Goal: Task Accomplishment & Management: Manage account settings

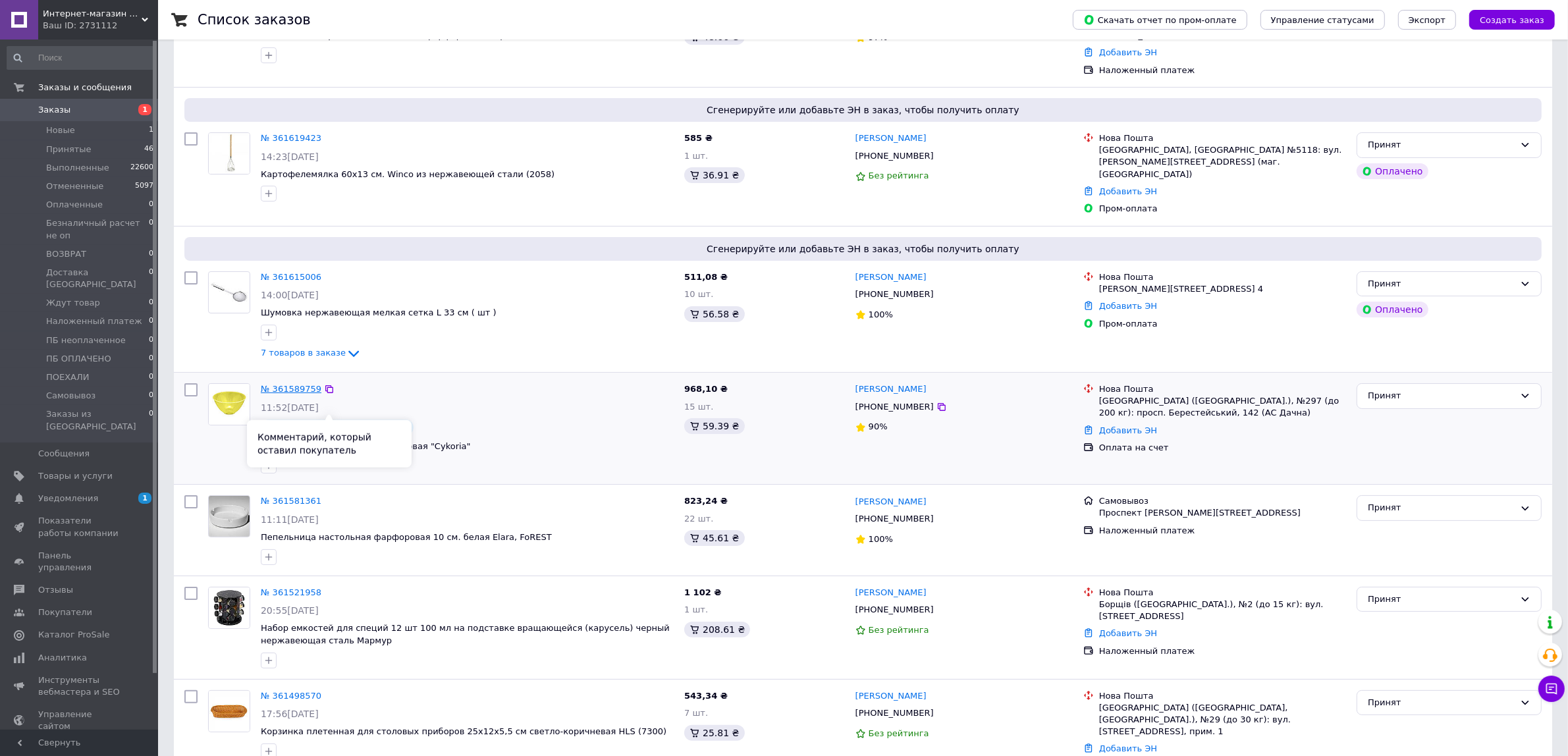
scroll to position [165, 0]
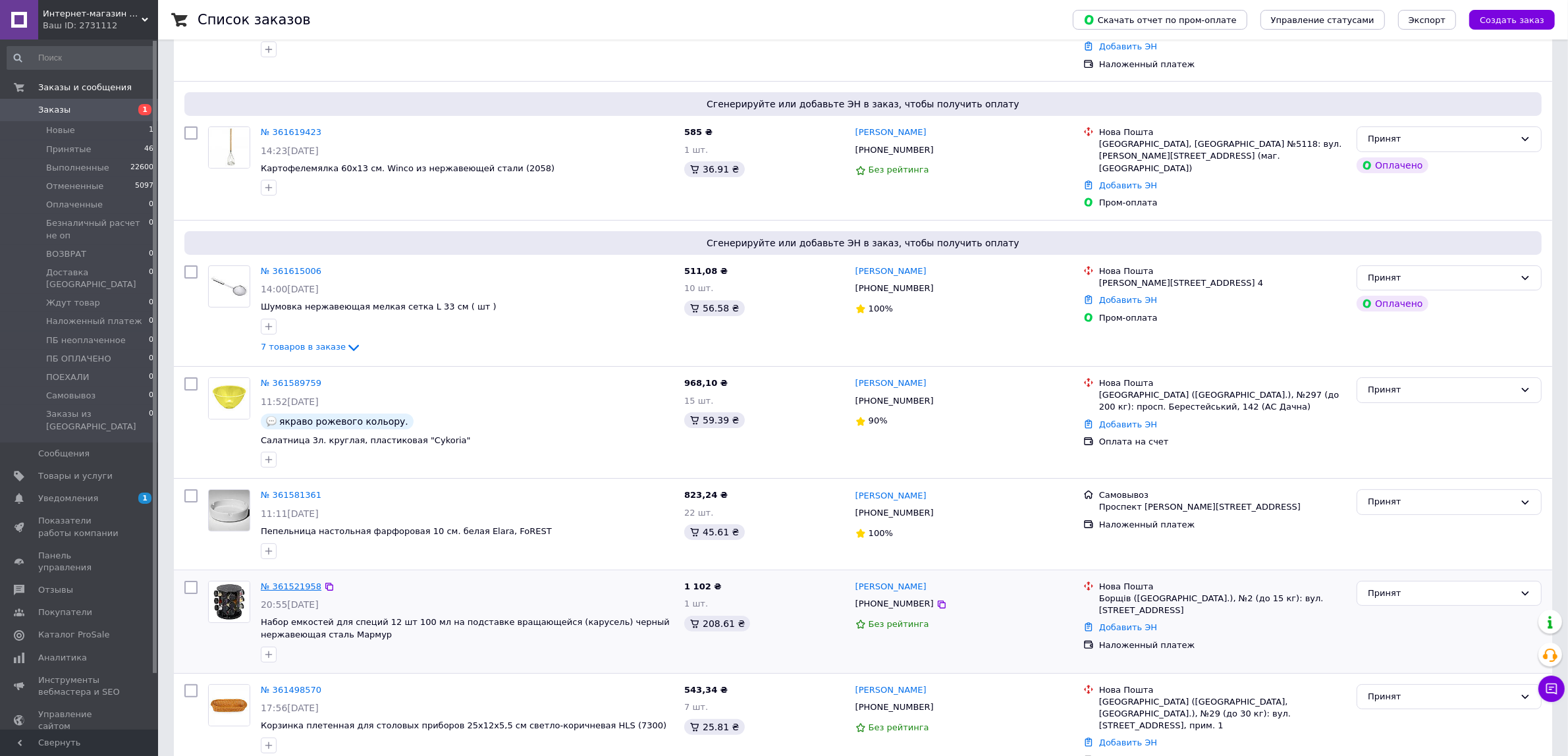
click at [282, 581] on link "№ 361521958" at bounding box center [291, 586] width 60 height 10
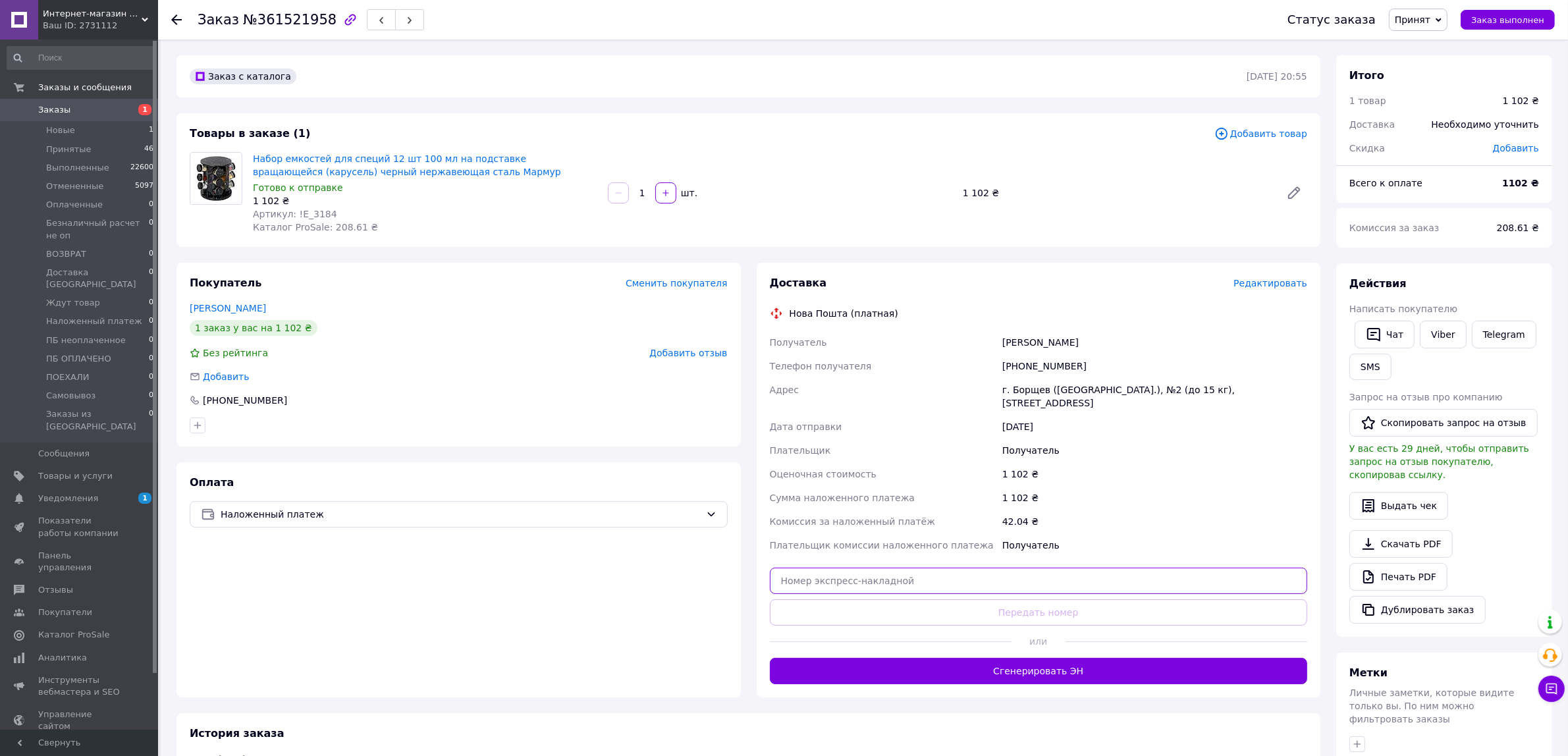
click at [906, 569] on input "text" at bounding box center [1039, 581] width 538 height 26
paste input "20451247236717"
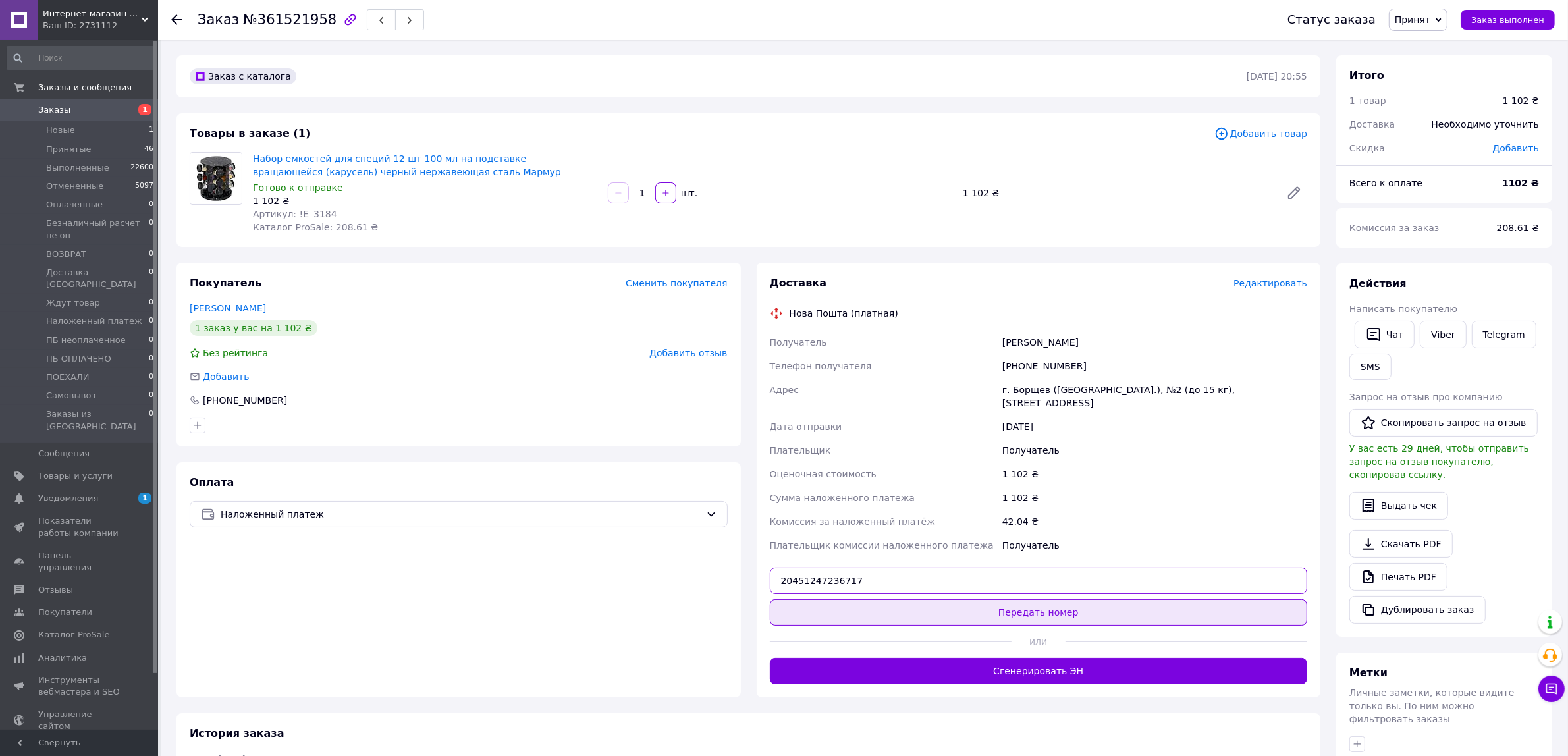
type input "20451247236717"
click at [921, 603] on button "Передать номер" at bounding box center [1039, 613] width 538 height 26
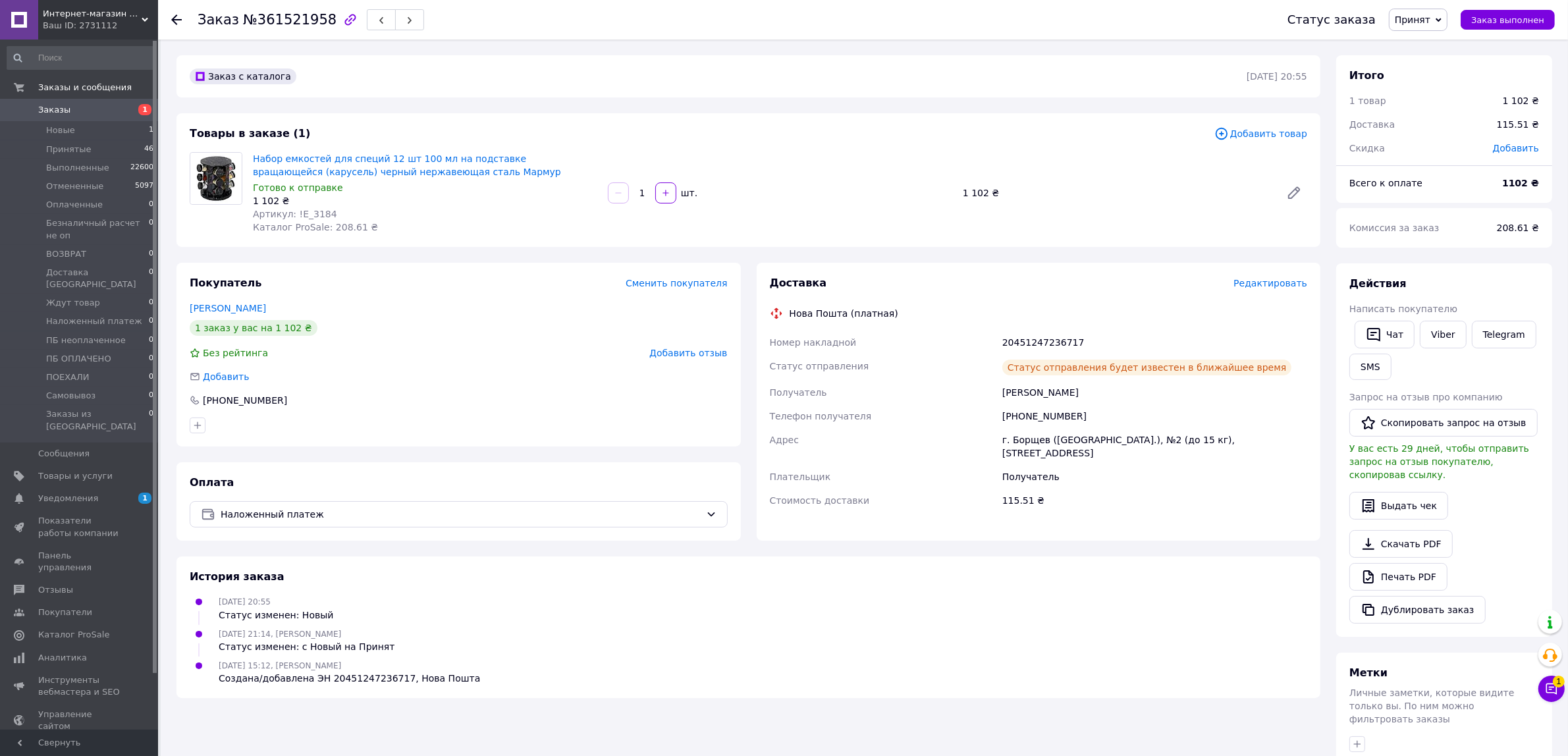
click at [60, 108] on span "Заказы" at bounding box center [54, 110] width 32 height 12
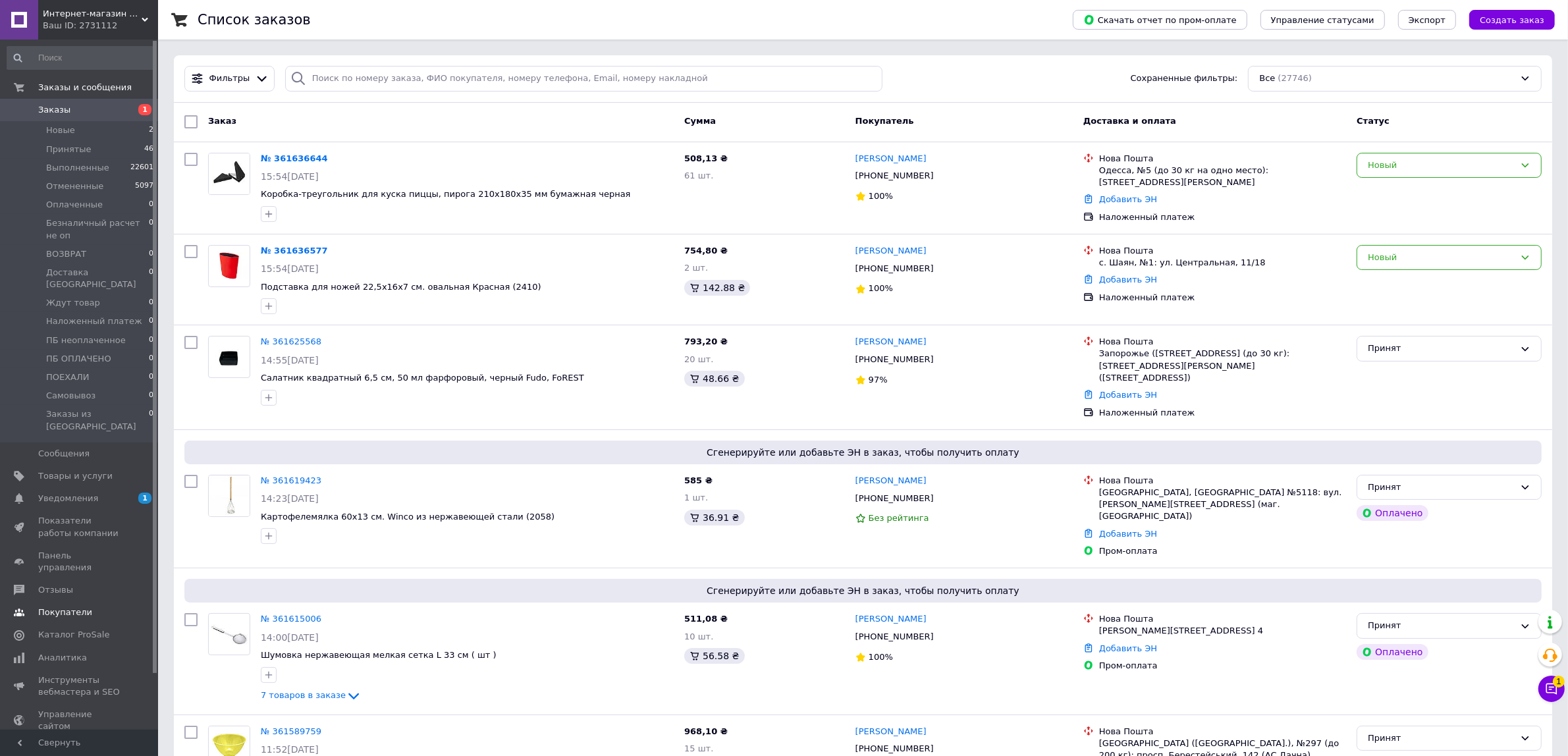
drag, startPoint x: 73, startPoint y: 449, endPoint x: 57, endPoint y: 450, distance: 16.0
click at [73, 470] on span "Товары и услуги" at bounding box center [75, 476] width 75 height 12
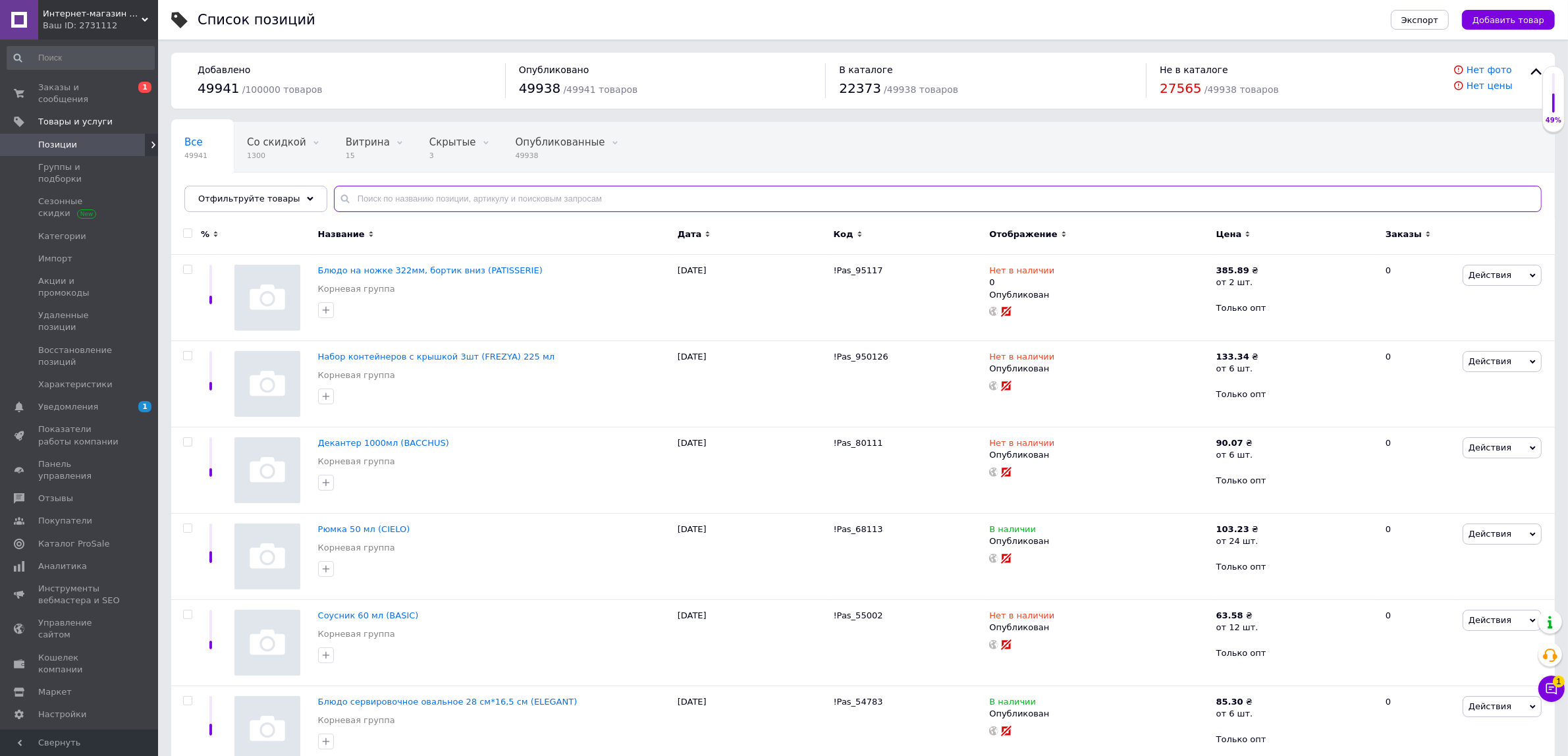
click at [449, 202] on input "text" at bounding box center [937, 199] width 1208 height 26
paste input "80078"
type input "80078"
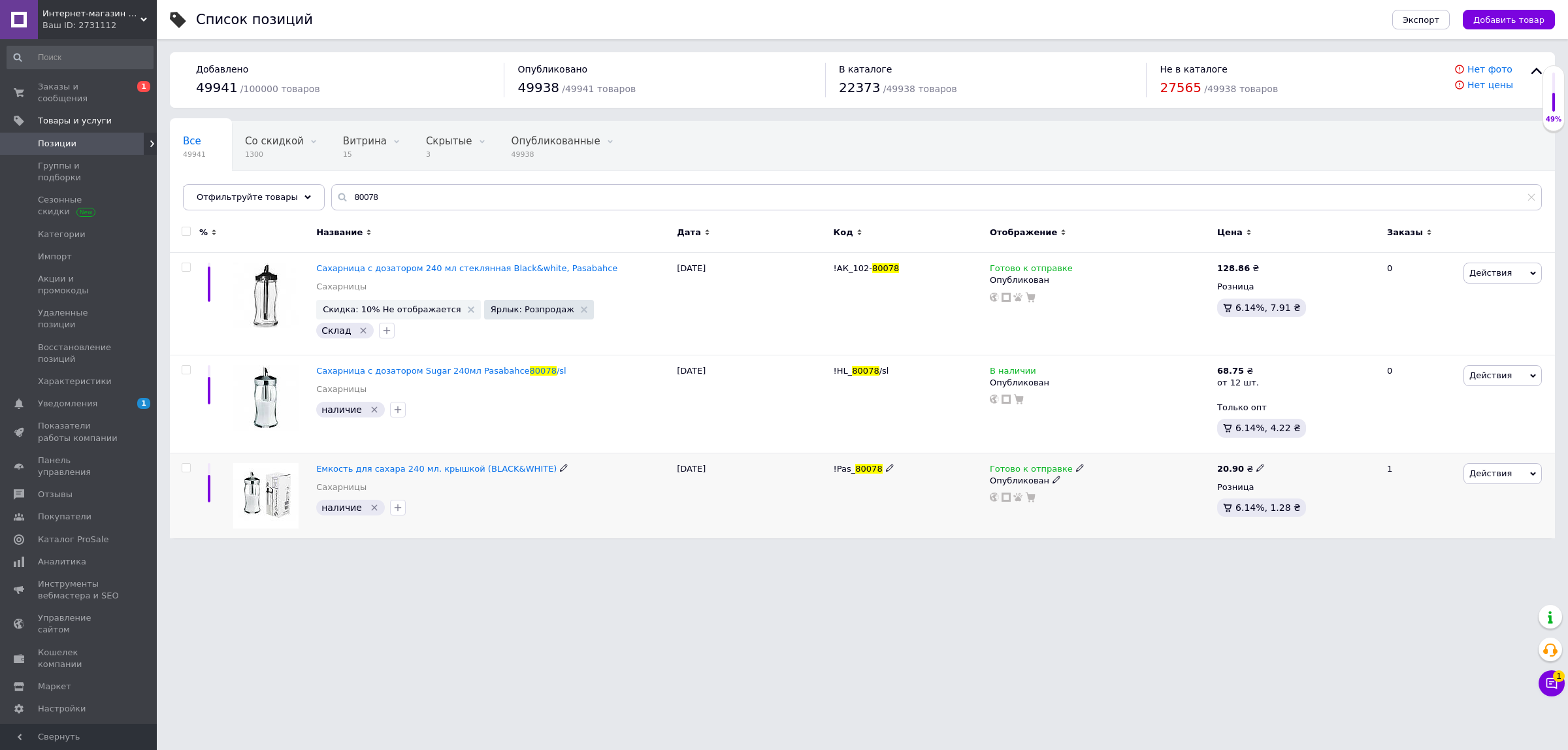
click at [1257, 465] on icon at bounding box center [1261, 468] width 8 height 8
click at [1327, 505] on span "₴" at bounding box center [1332, 504] width 126 height 25
click at [1096, 495] on div at bounding box center [1101, 497] width 223 height 11
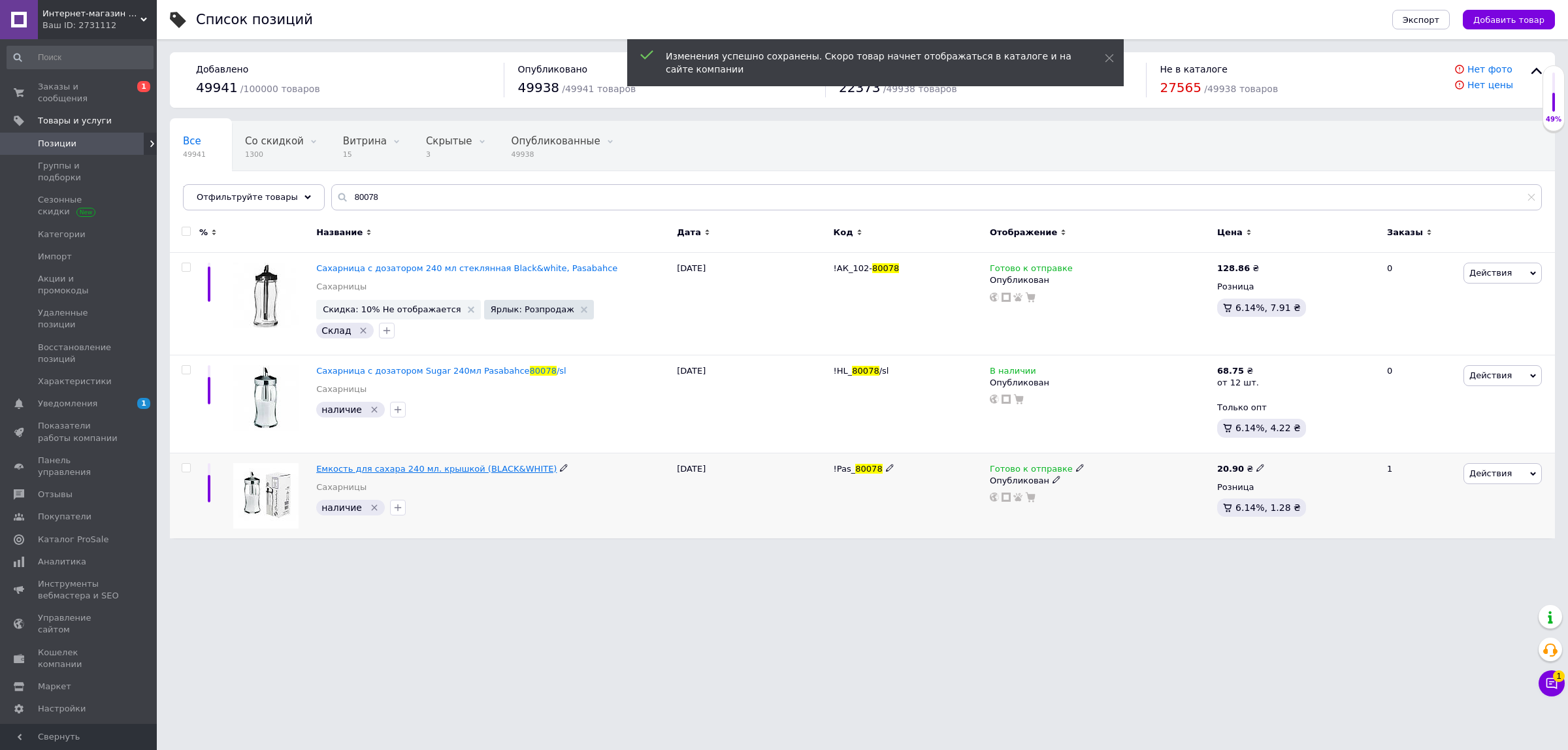
click at [353, 467] on span "Емкость для сахара 240 мл. крышкой (BLACK&WHITE)" at bounding box center [436, 469] width 241 height 10
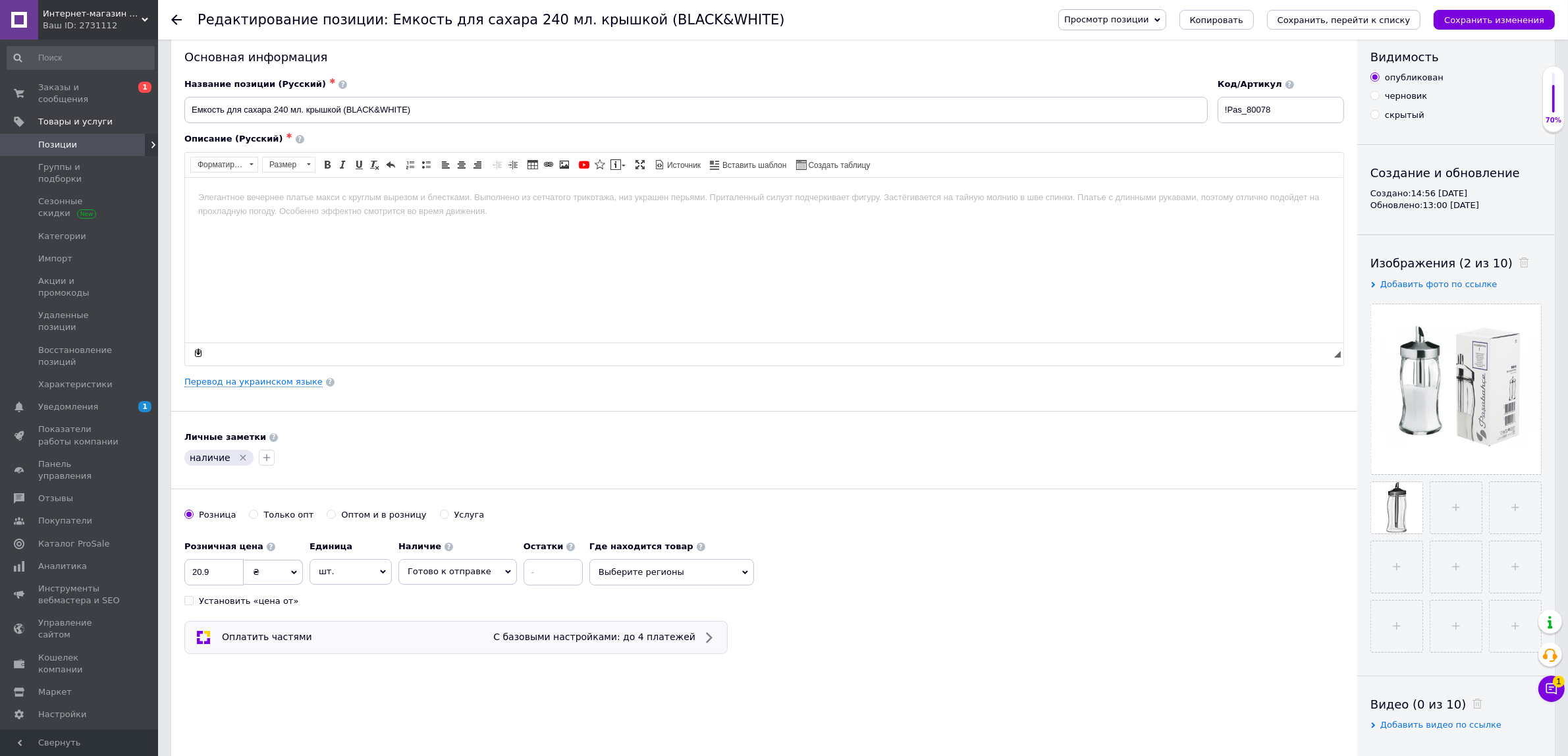
scroll to position [165, 0]
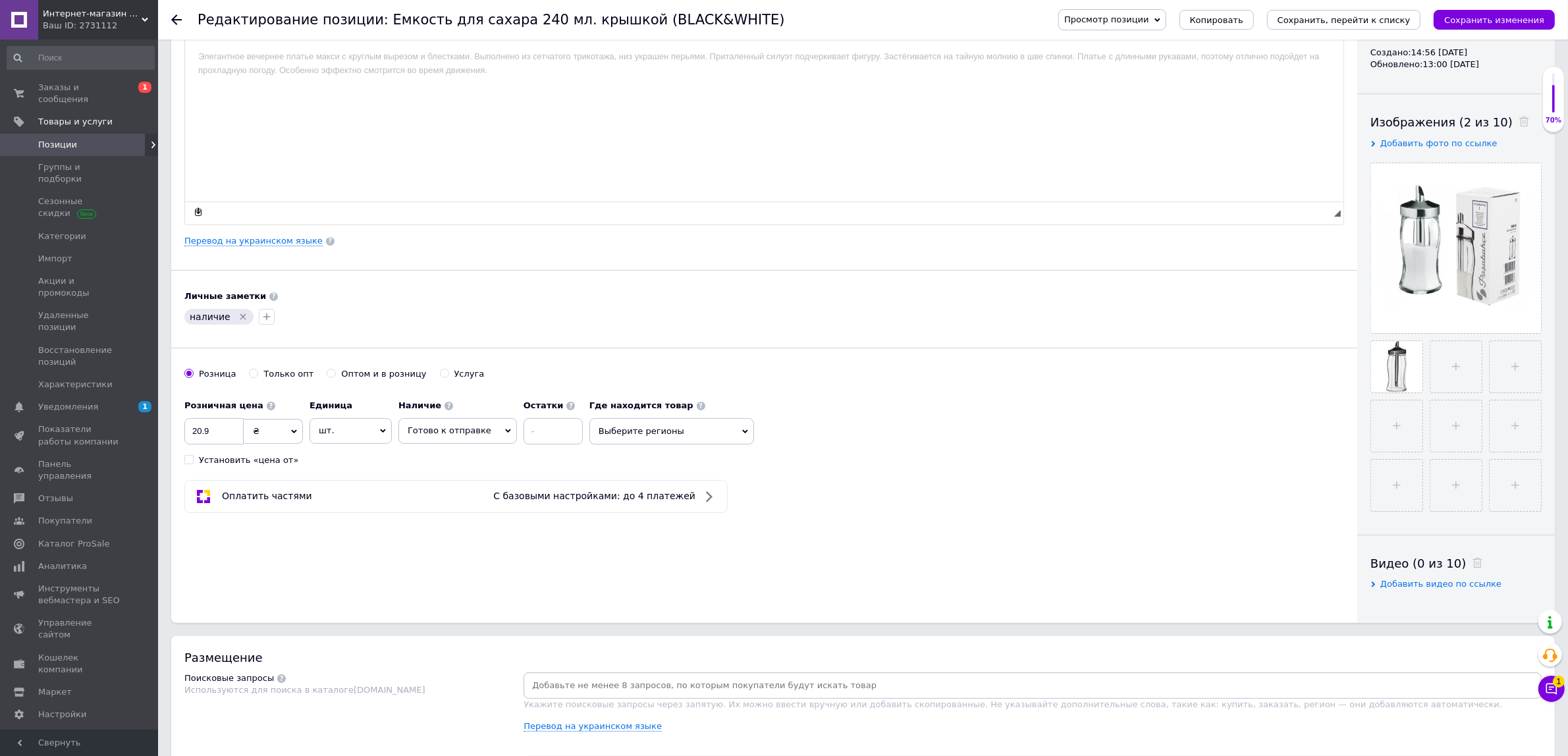
click at [256, 376] on label "Только опт" at bounding box center [281, 374] width 65 height 12
click at [256, 376] on input "Только опт" at bounding box center [253, 373] width 8 height 8
radio input "true"
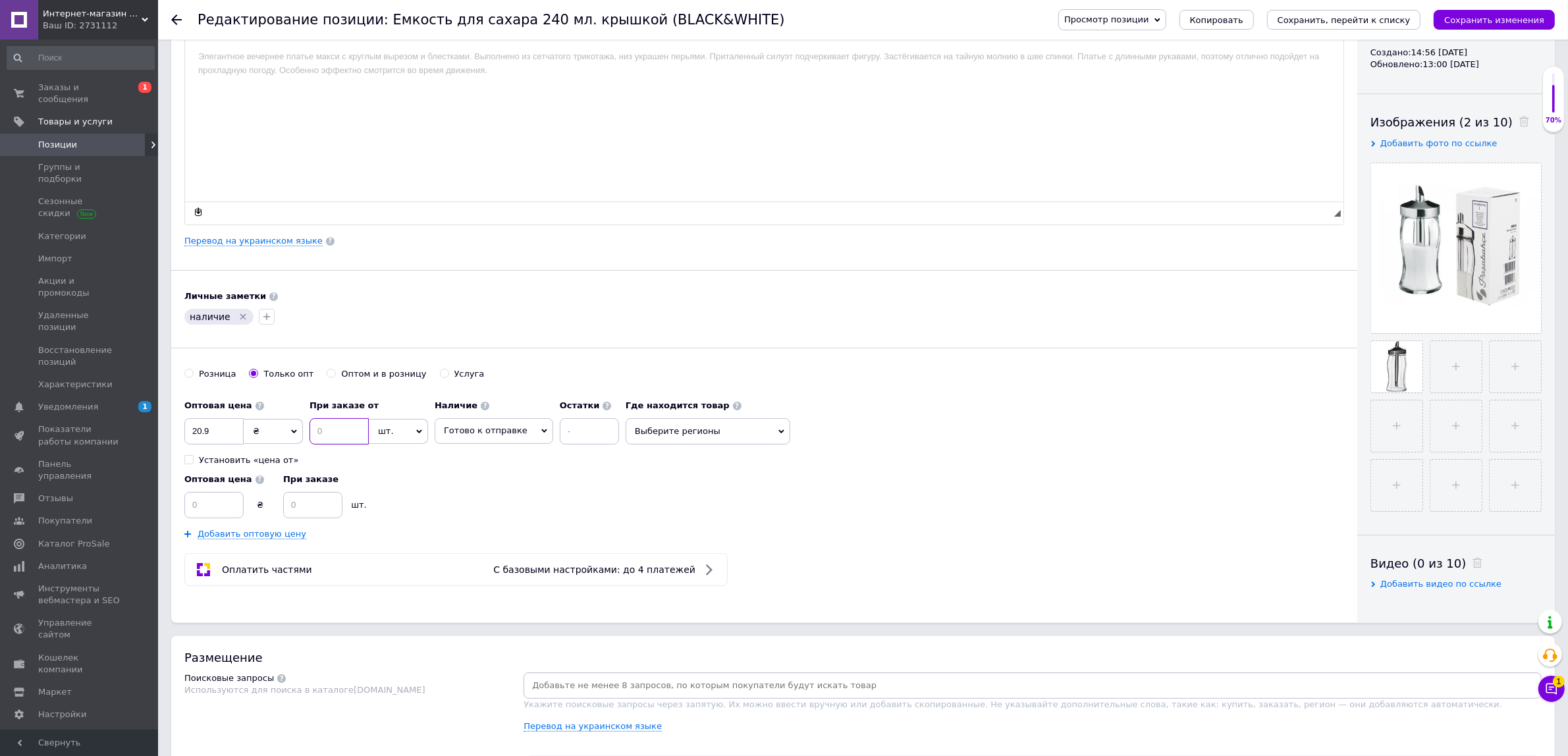
click at [341, 436] on input at bounding box center [339, 431] width 60 height 26
type input "12"
drag, startPoint x: 986, startPoint y: 394, endPoint x: 1344, endPoint y: 17, distance: 519.9
click at [986, 393] on div "Розница Только опт Оптом и в розницу Услуга" at bounding box center [764, 381] width 1160 height 25
click at [1492, 25] on button "Сохранить изменения" at bounding box center [1494, 20] width 121 height 20
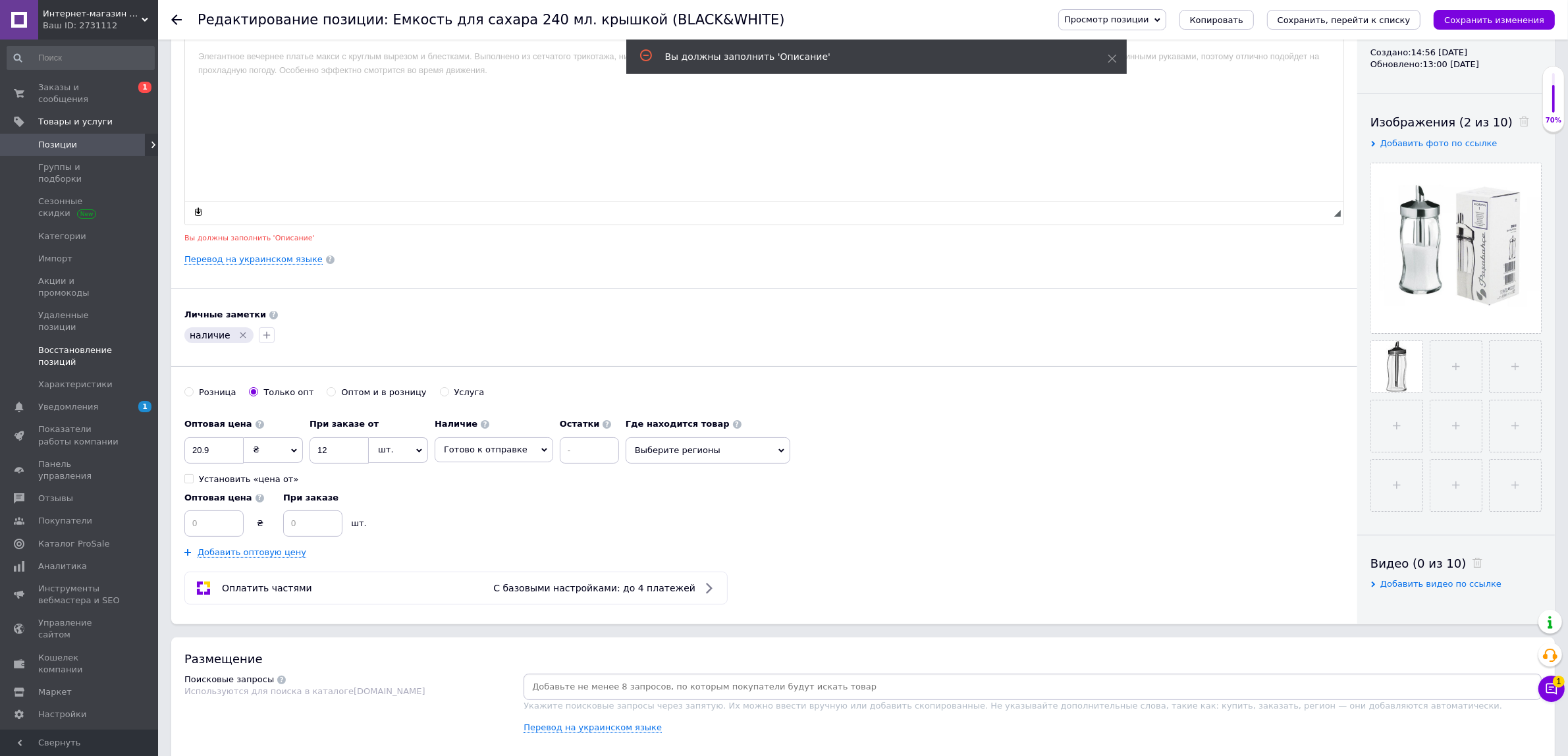
scroll to position [25, 0]
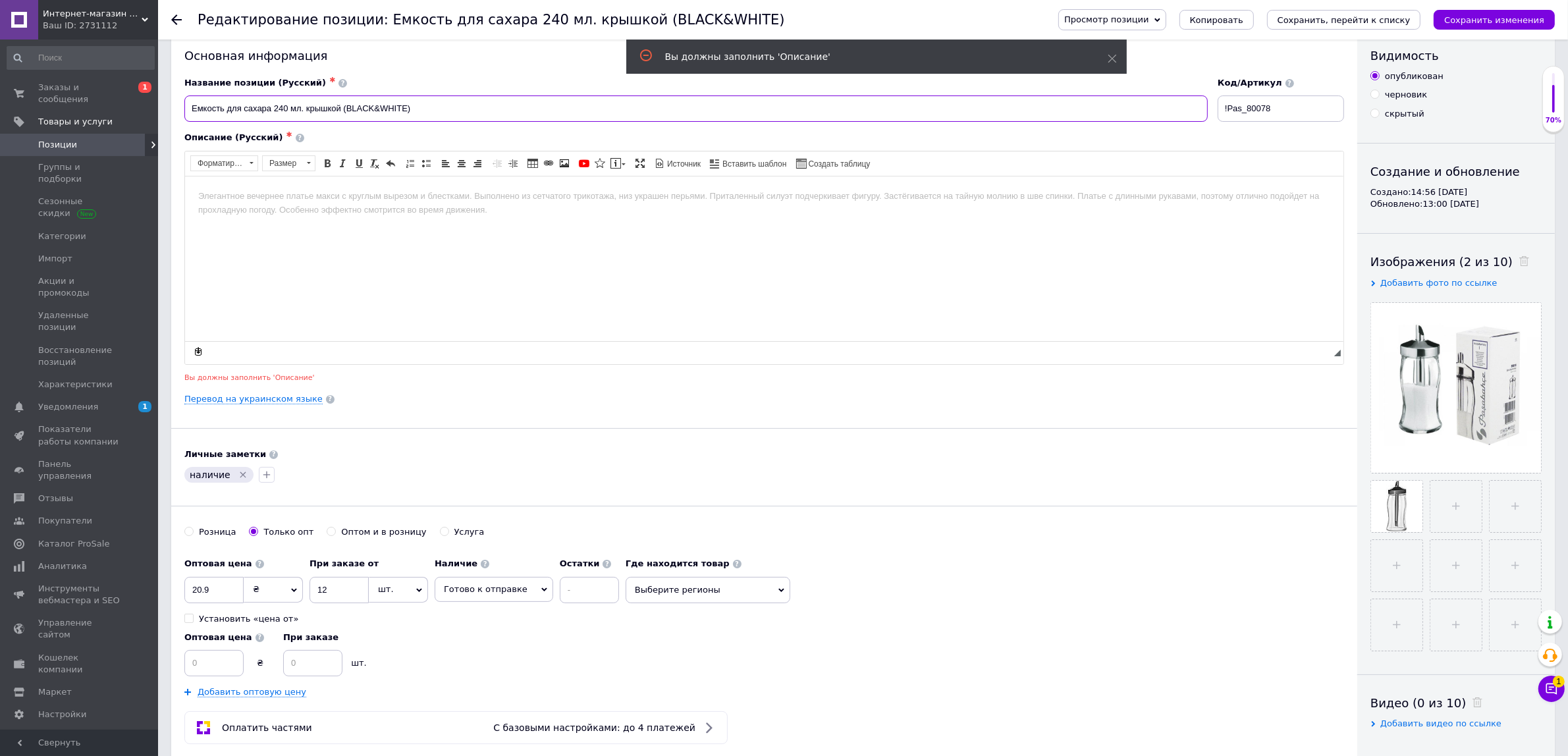
drag, startPoint x: 431, startPoint y: 103, endPoint x: -43, endPoint y: -2, distance: 485.5
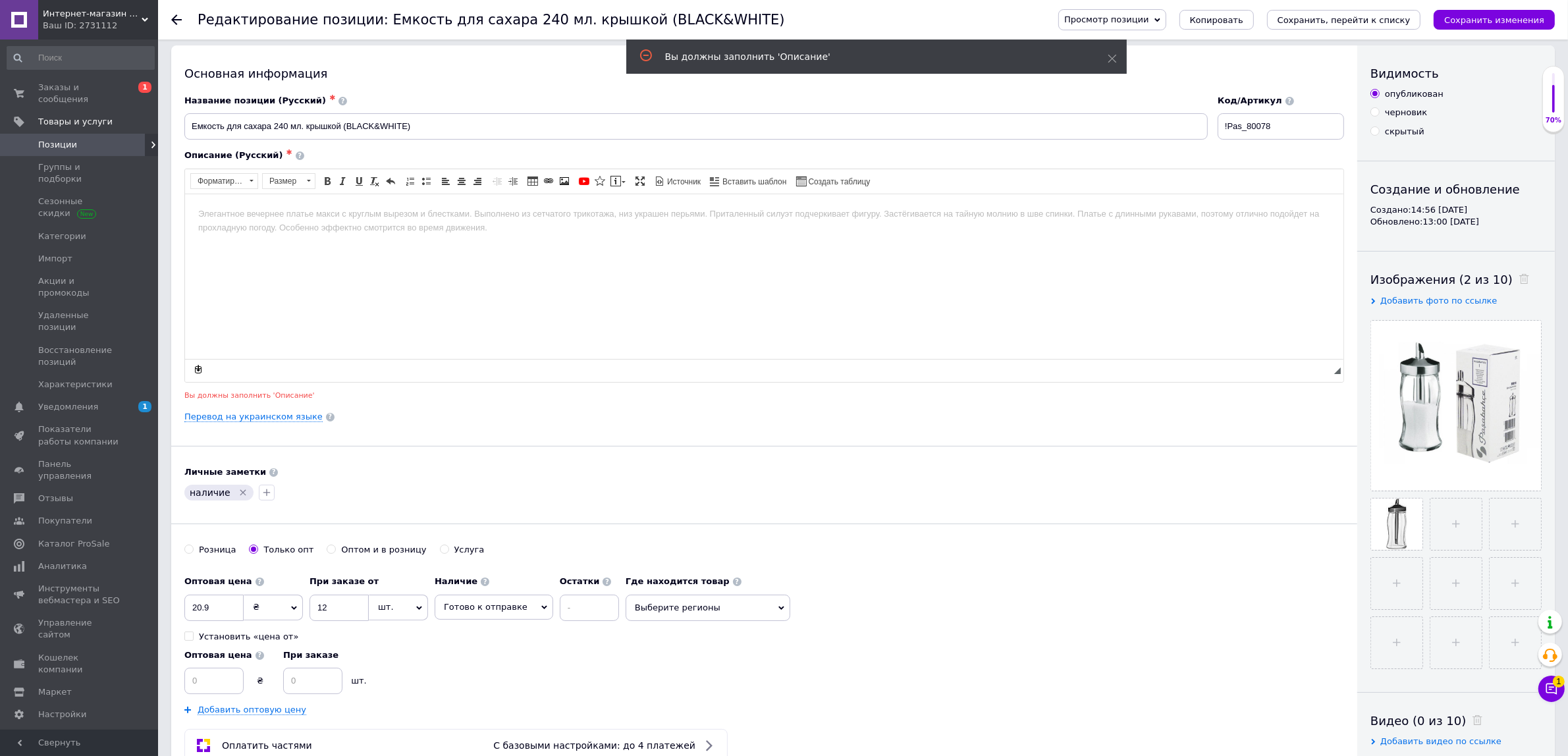
drag, startPoint x: 251, startPoint y: 219, endPoint x: 258, endPoint y: 250, distance: 31.8
click at [251, 219] on body "Визуальный текстовый редактор, 3A0733CF-D635-4B3F-AA8F-AB0D198C1463" at bounding box center [764, 214] width 1133 height 14
click at [1480, 26] on button "Сохранить изменения" at bounding box center [1494, 20] width 121 height 20
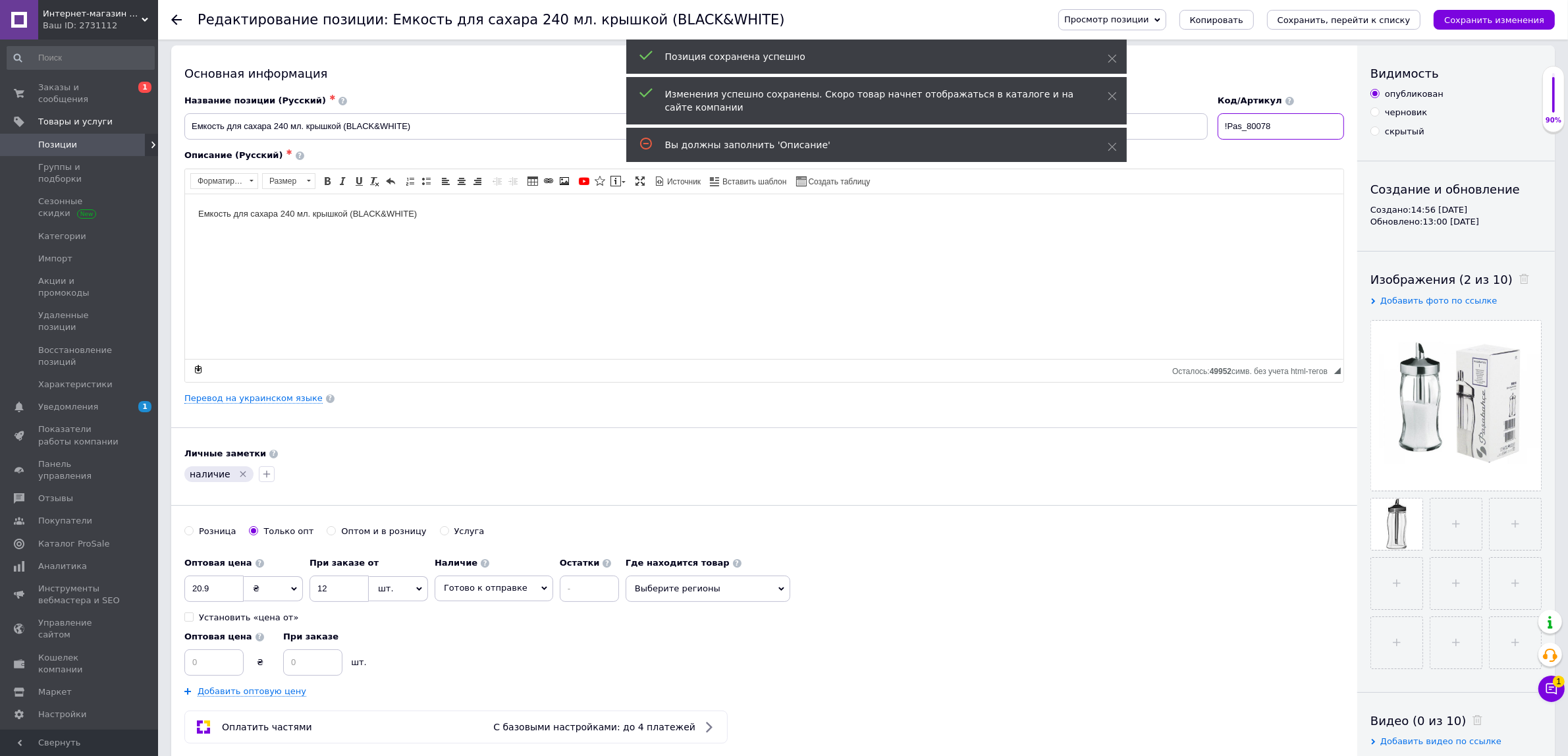
drag, startPoint x: 1288, startPoint y: 126, endPoint x: 983, endPoint y: 359, distance: 383.8
click at [1253, 123] on input "!Pas_80078" at bounding box center [1281, 127] width 127 height 26
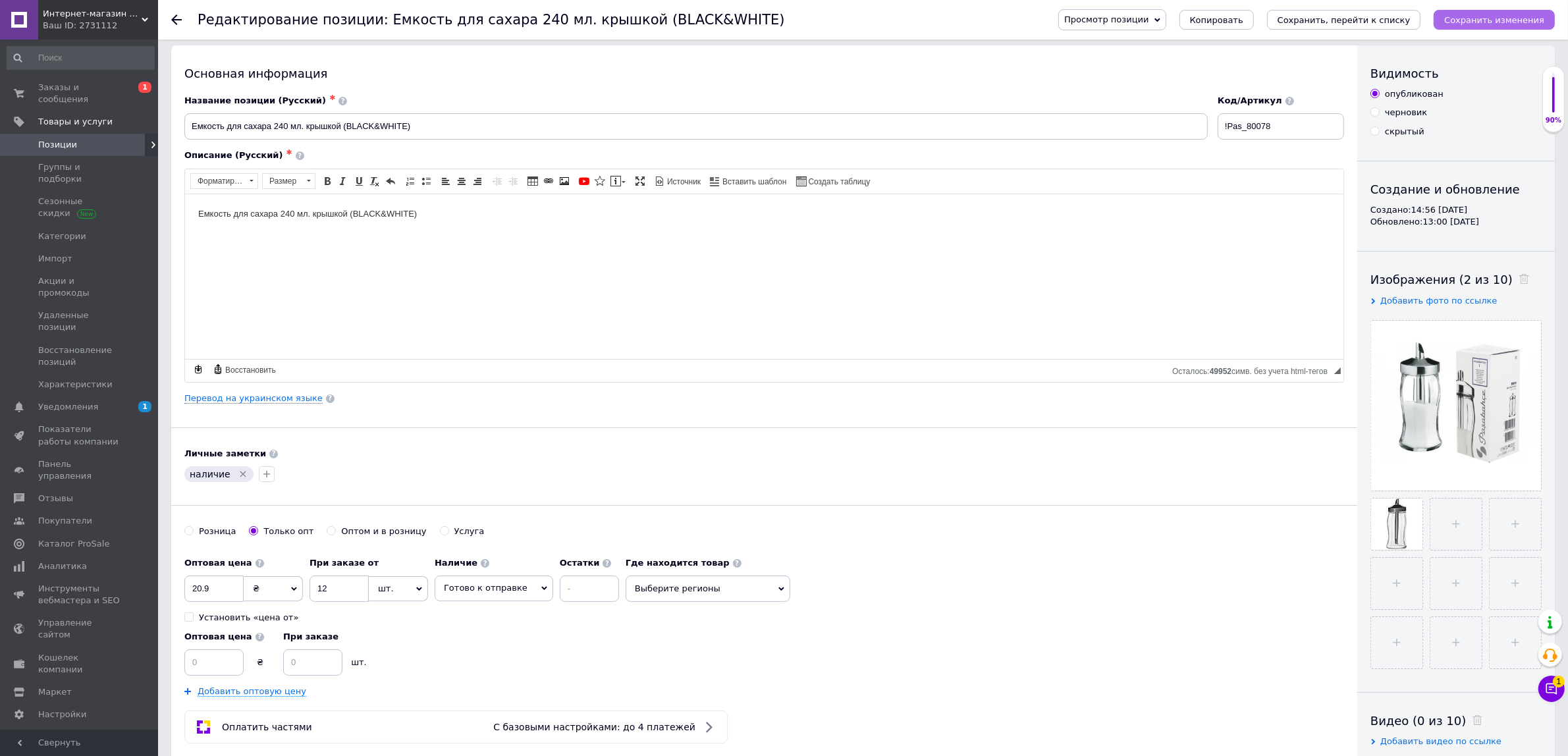
click at [1513, 18] on icon "Сохранить изменения" at bounding box center [1494, 20] width 100 height 10
click at [70, 88] on span "Заказы и сообщения" at bounding box center [79, 94] width 84 height 24
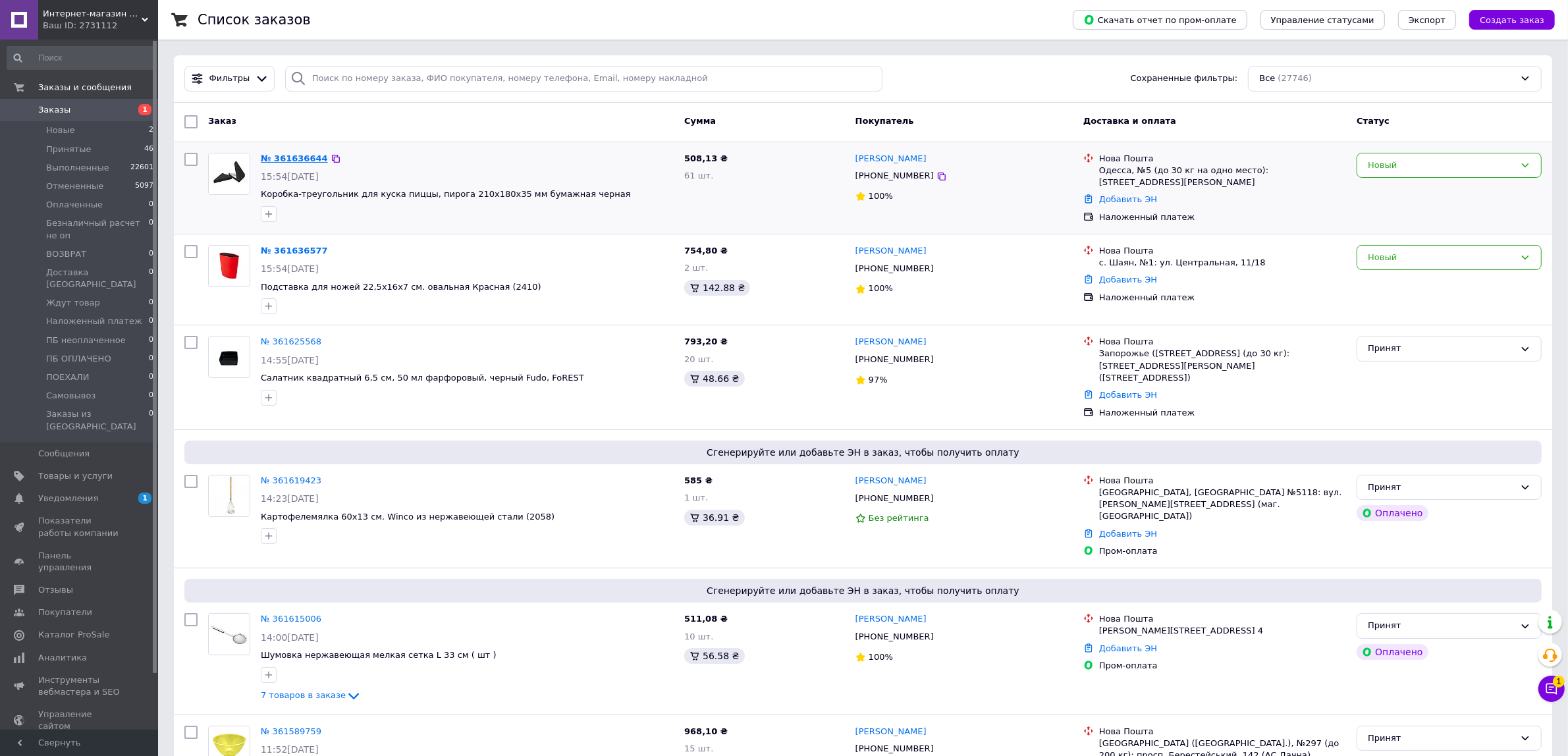
click at [287, 156] on link "№ 361636644" at bounding box center [294, 158] width 67 height 10
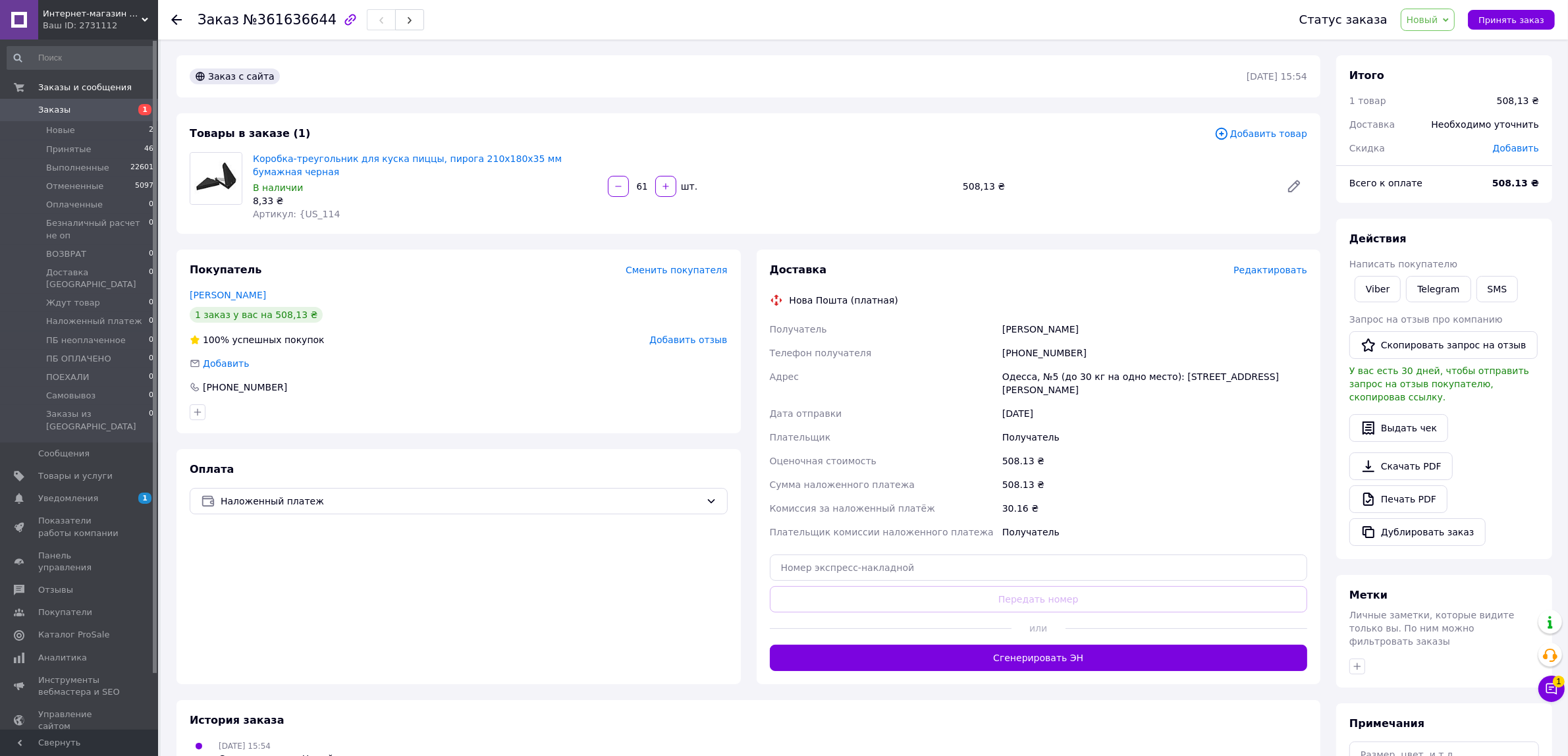
click at [68, 112] on span "Заказы" at bounding box center [79, 110] width 84 height 12
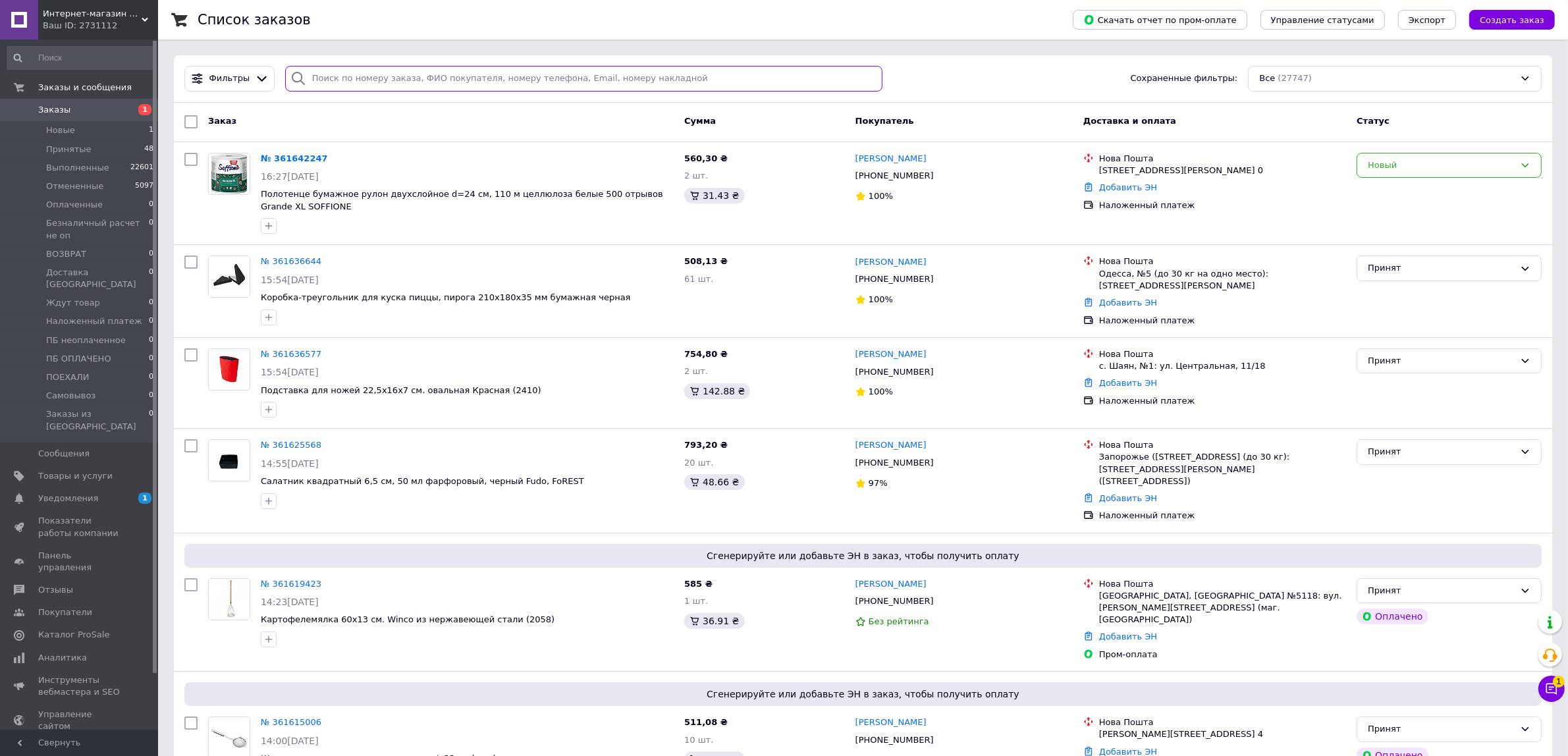
click at [376, 81] on input "search" at bounding box center [584, 79] width 598 height 26
paste input "360901778"
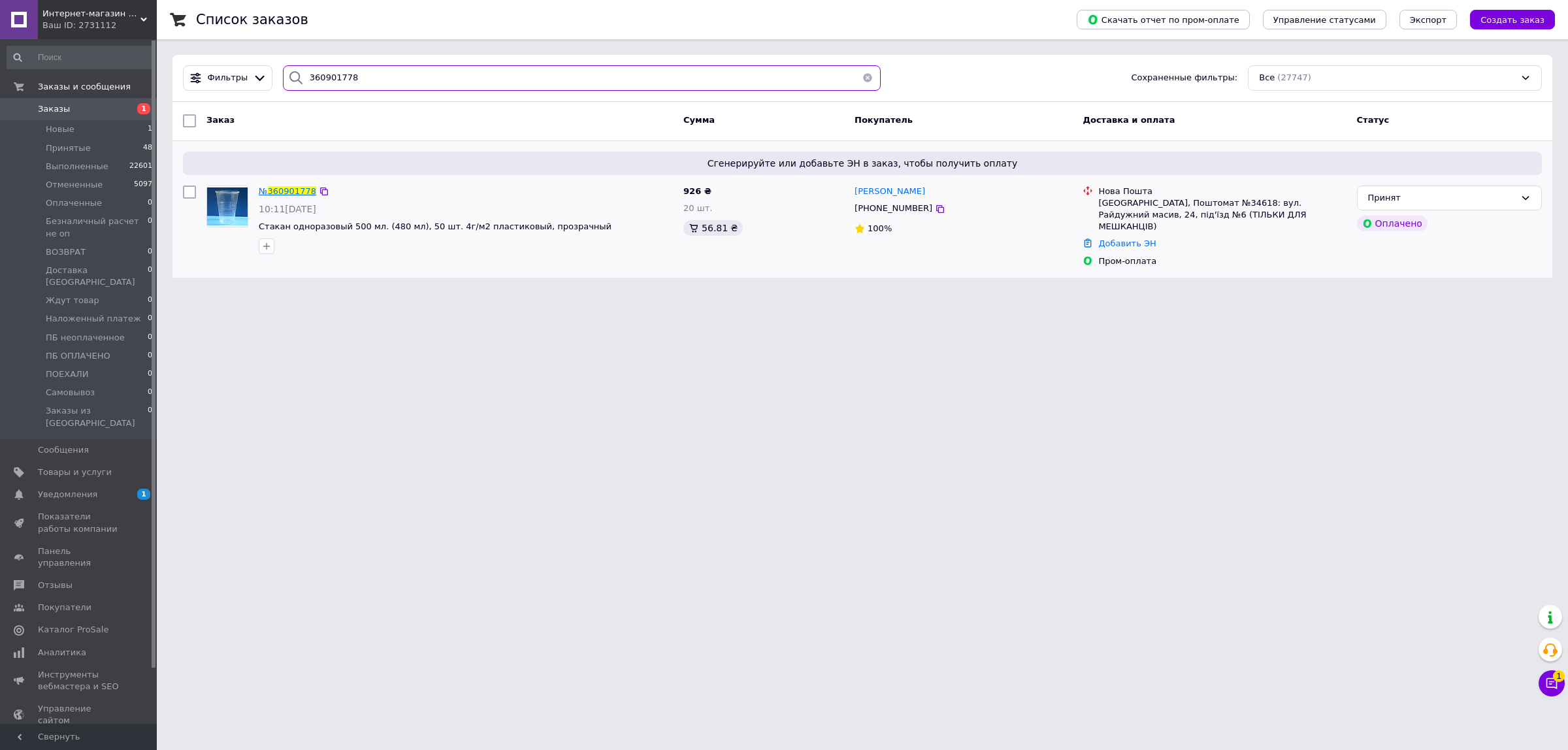
type input "360901778"
click at [275, 190] on span "360901778" at bounding box center [292, 191] width 48 height 10
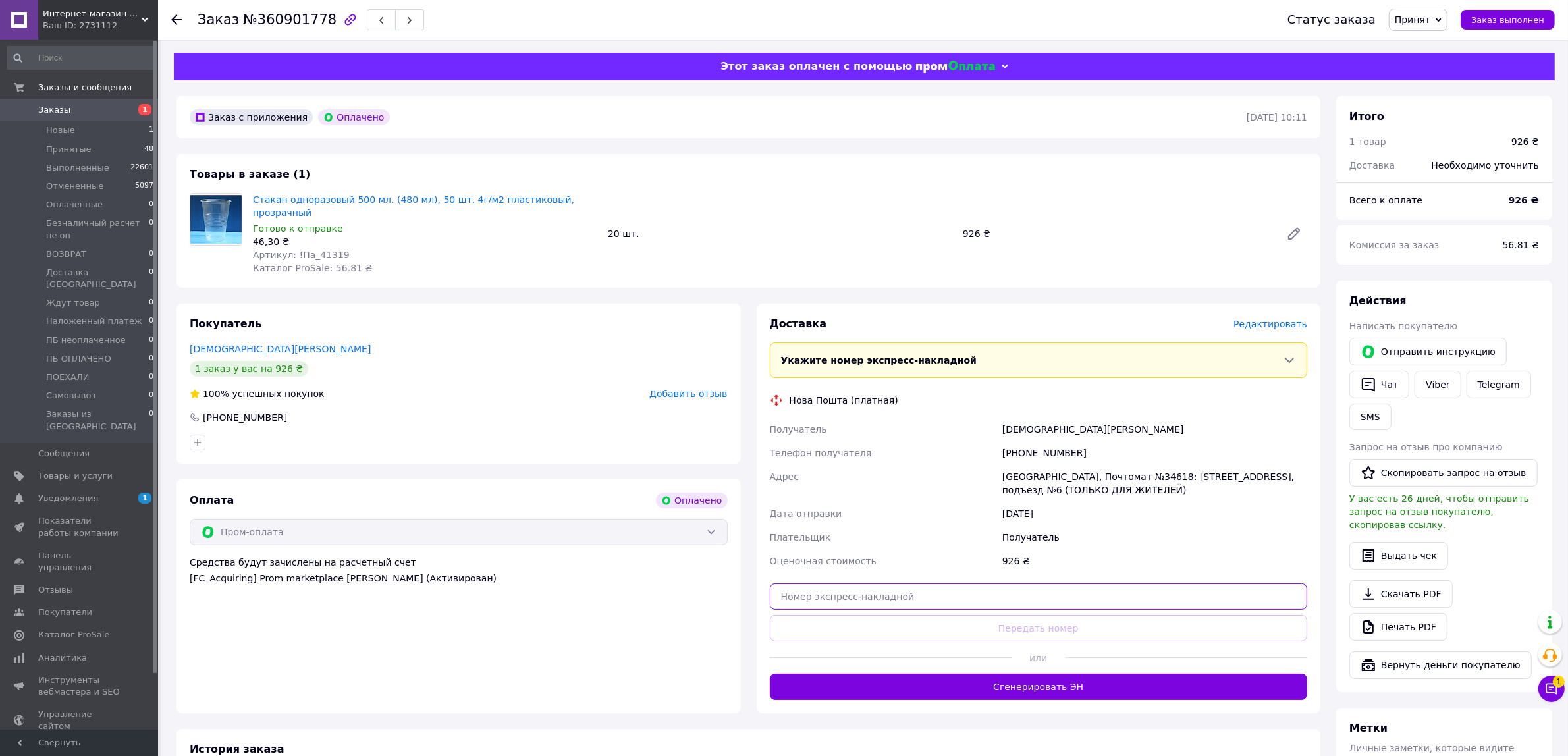
drag, startPoint x: 851, startPoint y: 590, endPoint x: 865, endPoint y: 604, distance: 19.8
click at [851, 590] on input "text" at bounding box center [1039, 597] width 538 height 26
paste input "20451247349553"
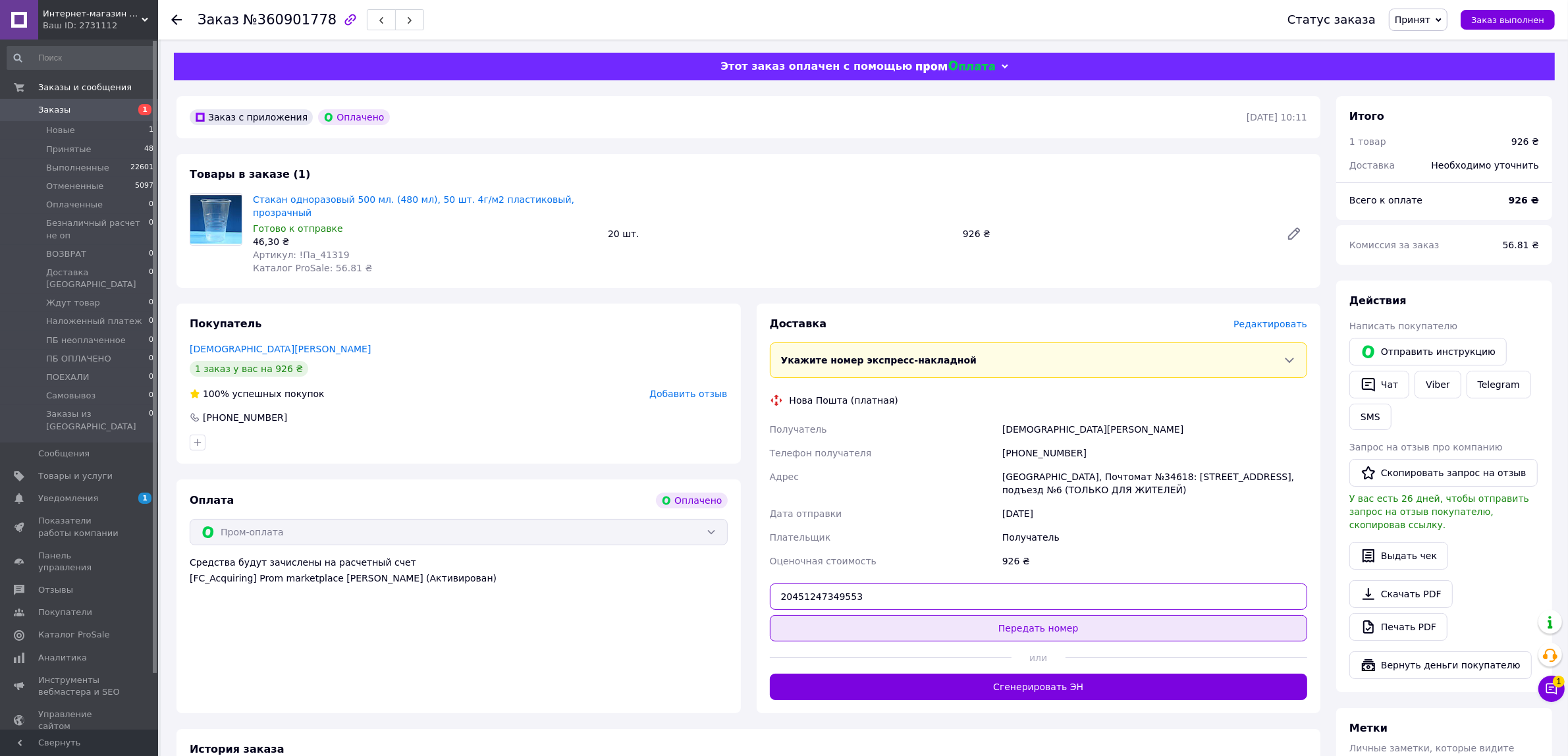
type input "20451247349553"
click at [866, 615] on button "Передать номер" at bounding box center [1039, 628] width 538 height 26
